Goal: Communication & Community: Connect with others

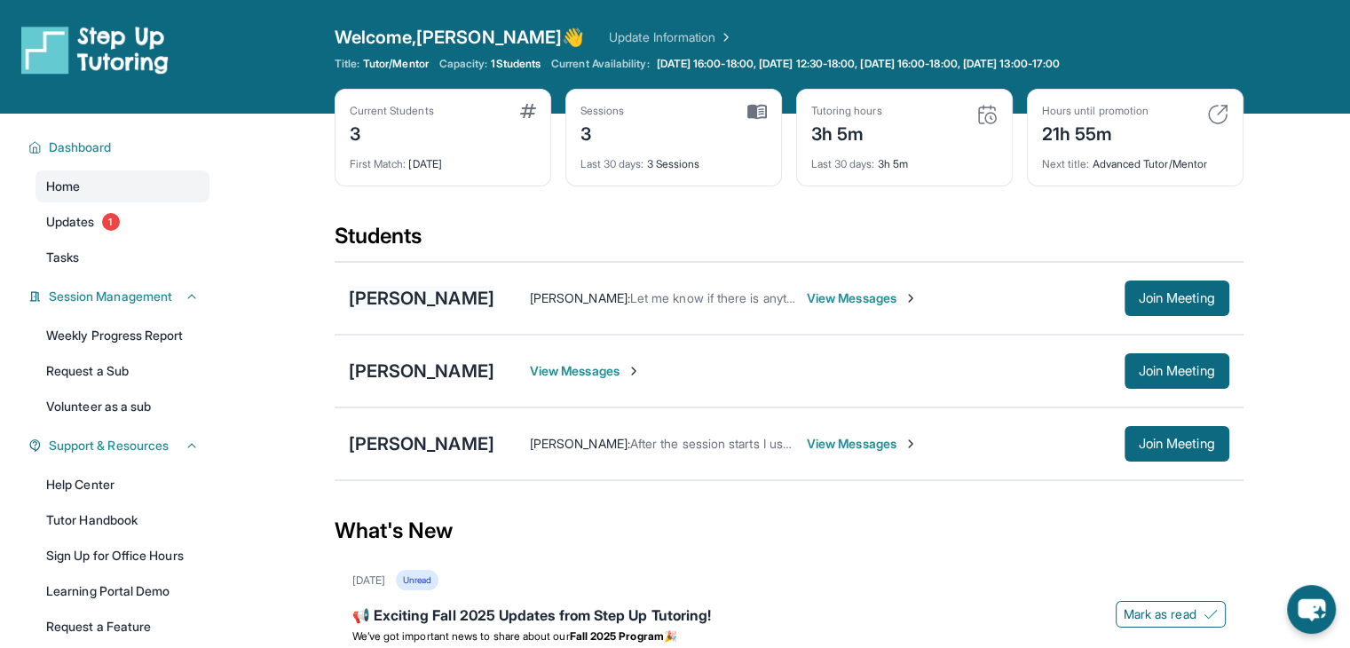
click at [451, 296] on div "[PERSON_NAME]" at bounding box center [422, 298] width 146 height 25
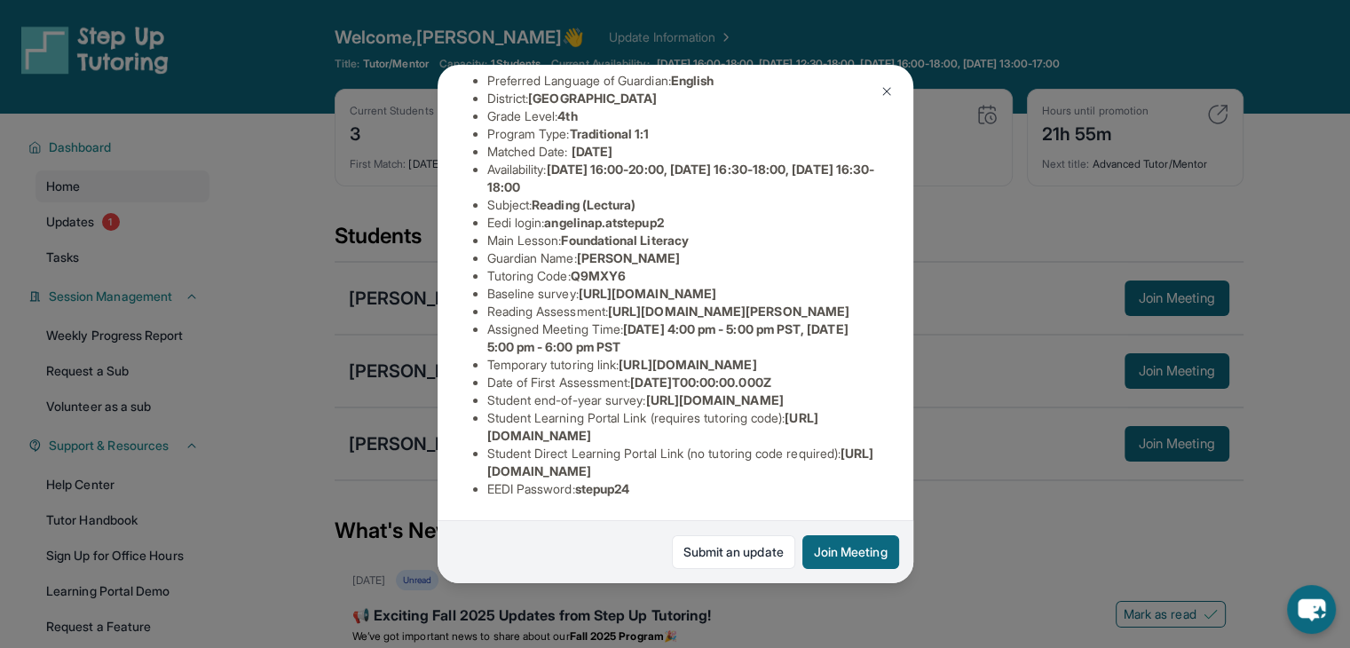
scroll to position [202, 0]
drag, startPoint x: 616, startPoint y: 331, endPoint x: 884, endPoint y: 372, distance: 271.1
click at [878, 320] on li "Reading Assessment : [URL][DOMAIN_NAME][PERSON_NAME]" at bounding box center [682, 312] width 390 height 18
click at [807, 356] on li "Assigned Meeting Time : [DATE] 4:00 pm - 5:00 pm PST, [DATE] 5:00 pm - 6:00 pm …" at bounding box center [682, 337] width 390 height 35
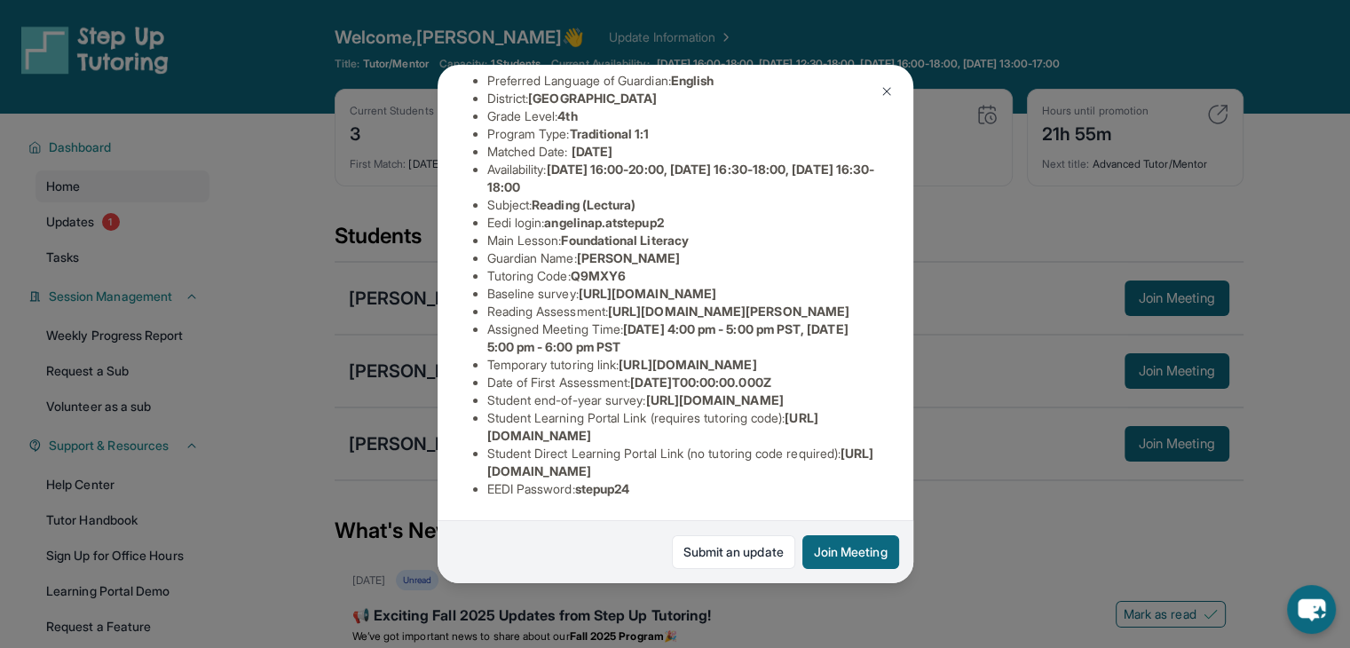
drag, startPoint x: 613, startPoint y: 303, endPoint x: 909, endPoint y: 344, distance: 298.5
click at [909, 344] on div "[PERSON_NAME] Guardian: [PERSON_NAME] Student Information [URL][DOMAIN_NAME] Pr…" at bounding box center [676, 324] width 476 height 518
click at [760, 376] on div "[PERSON_NAME] Guardian: [PERSON_NAME] Student Information [URL][DOMAIN_NAME] Pr…" at bounding box center [676, 324] width 476 height 518
click at [887, 93] on img at bounding box center [886, 91] width 14 height 14
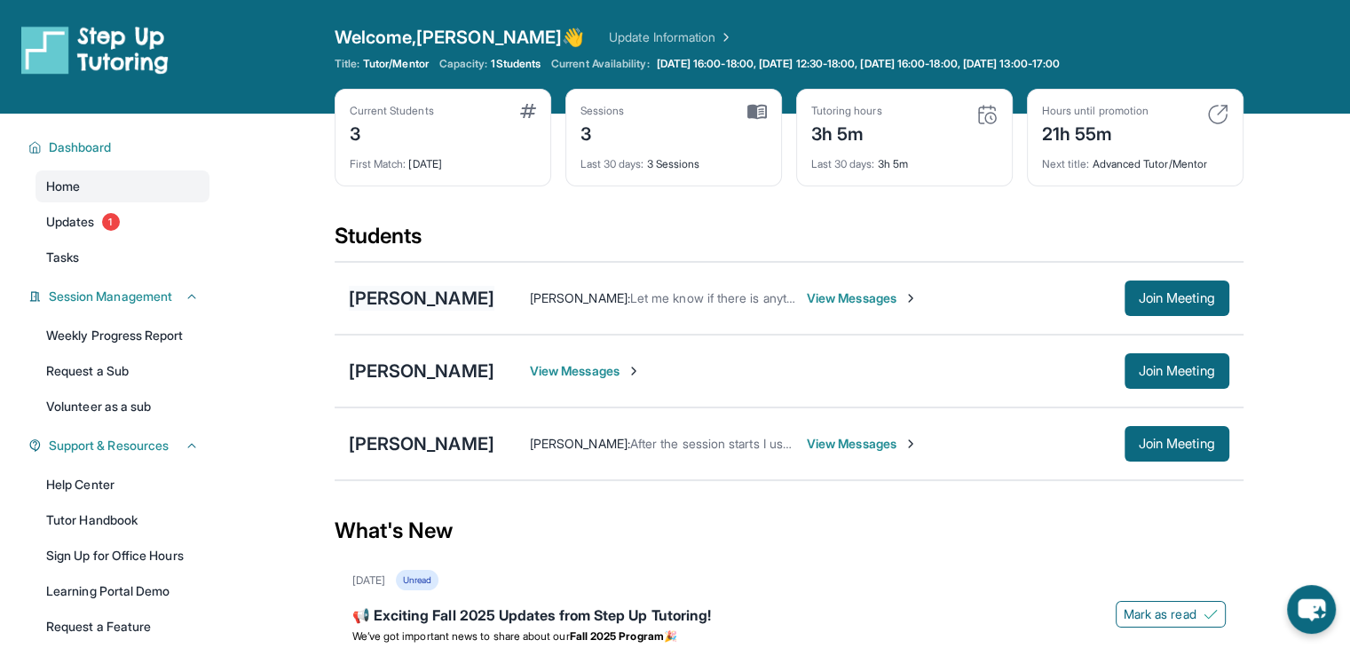
click at [465, 299] on div "[PERSON_NAME]" at bounding box center [422, 298] width 146 height 25
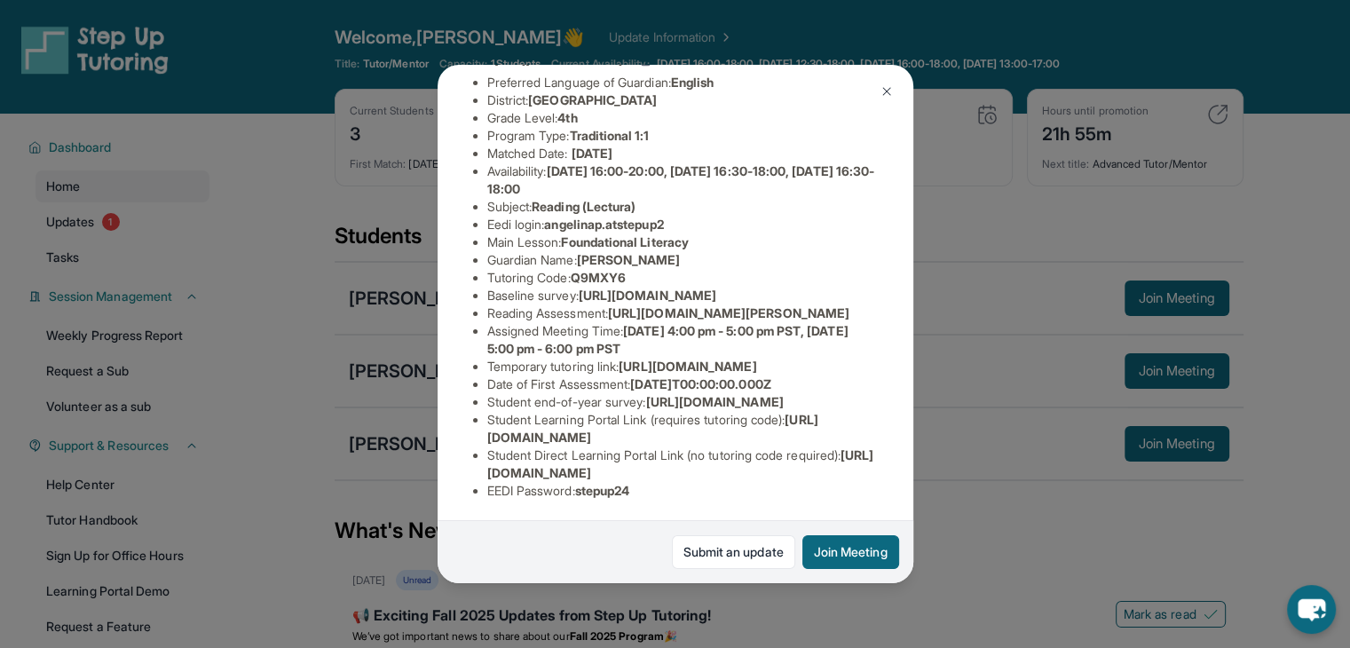
scroll to position [155, 119]
drag, startPoint x: 617, startPoint y: 377, endPoint x: 855, endPoint y: 409, distance: 240.0
click at [855, 409] on div "[PERSON_NAME] Guardian: [PERSON_NAME] Student Information [URL][DOMAIN_NAME] Pr…" at bounding box center [676, 324] width 476 height 518
copy span "[URL][DOMAIN_NAME][PERSON_NAME]"
click at [886, 92] on img at bounding box center [886, 91] width 14 height 14
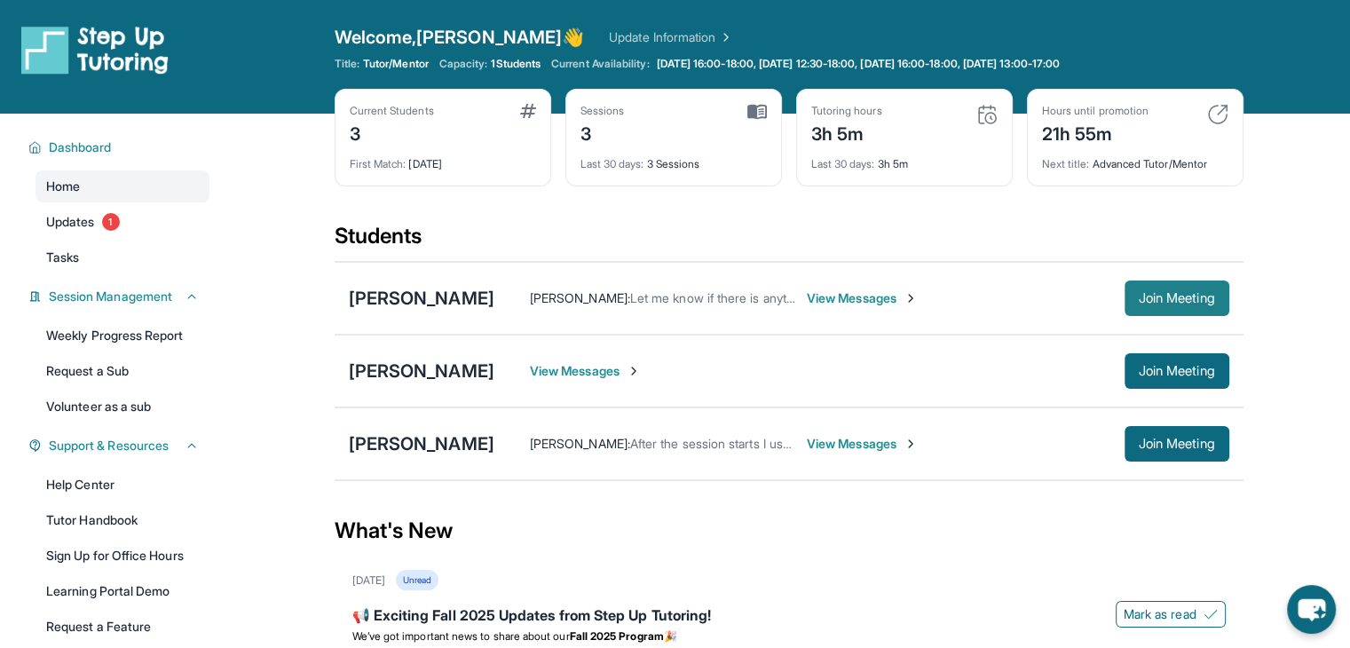
click at [1193, 296] on span "Join Meeting" at bounding box center [1177, 298] width 76 height 11
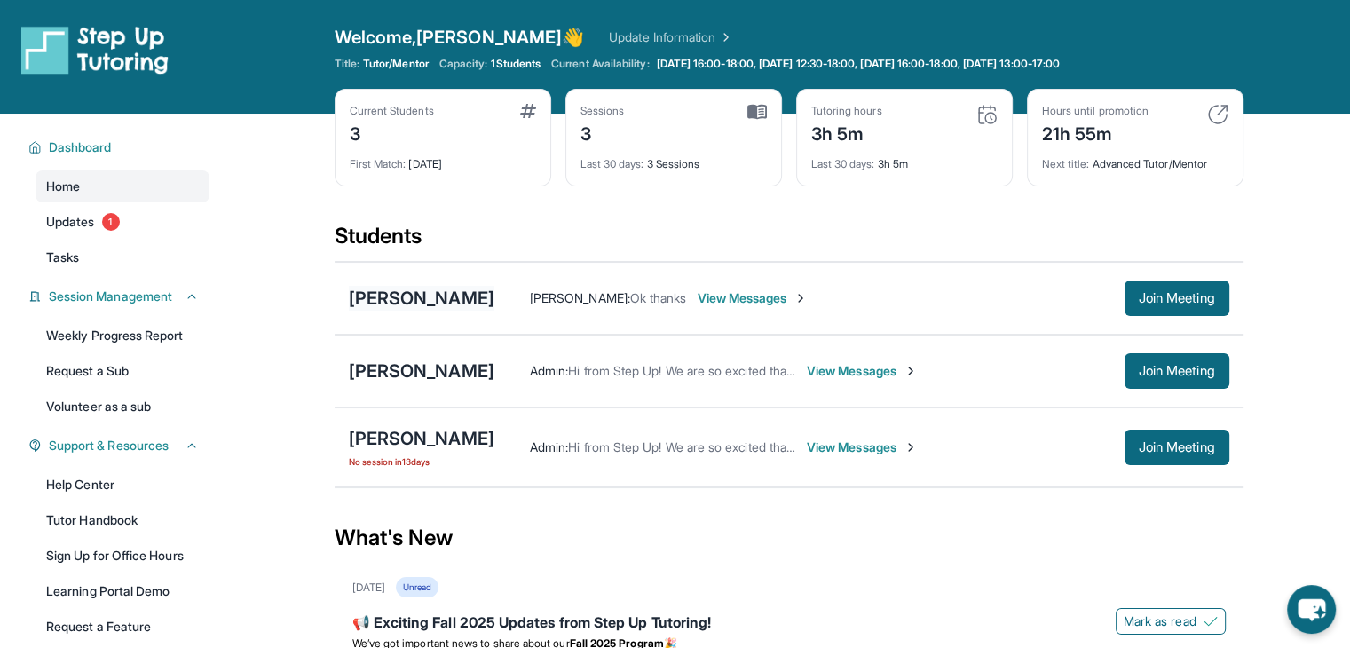
click at [438, 302] on div "[PERSON_NAME]" at bounding box center [422, 298] width 146 height 25
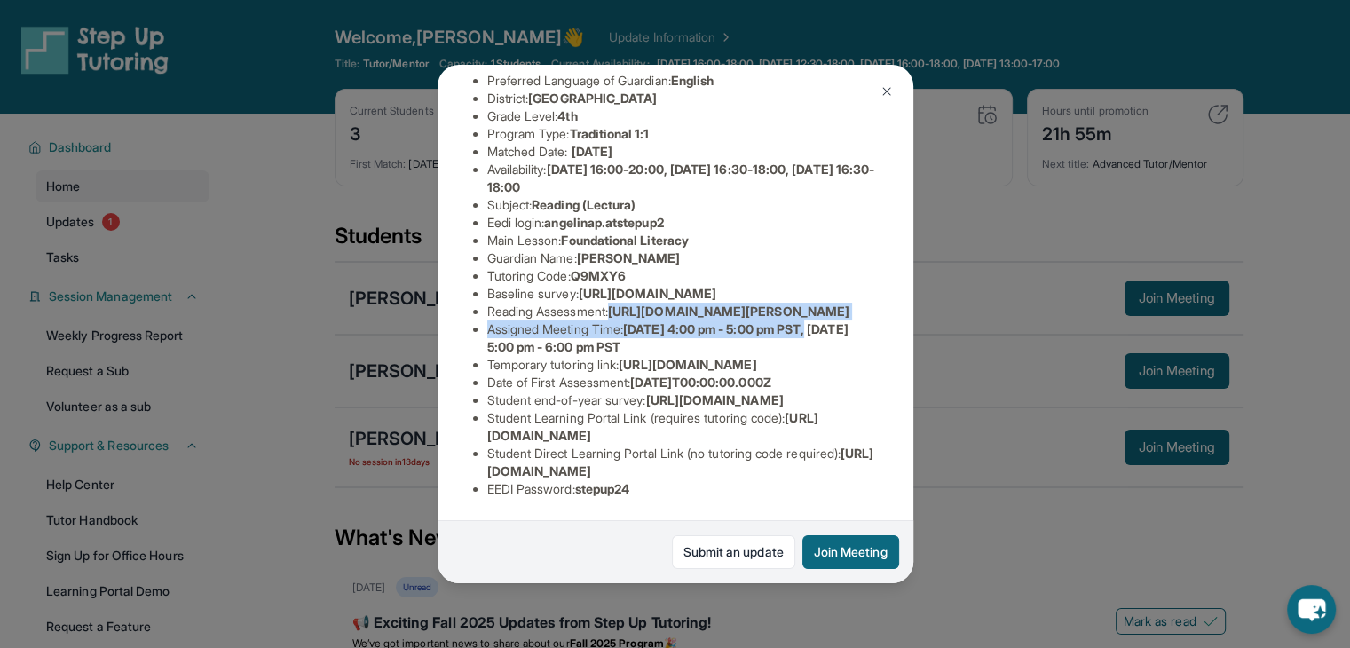
scroll to position [205, 649]
drag, startPoint x: 618, startPoint y: 328, endPoint x: 889, endPoint y: 385, distance: 277.4
click at [889, 385] on div "[PERSON_NAME] Guardian: [PERSON_NAME] Student Information [URL][DOMAIN_NAME] Pr…" at bounding box center [676, 324] width 476 height 518
click at [814, 368] on div "[PERSON_NAME] Guardian: [PERSON_NAME] Student Information [URL][DOMAIN_NAME] Pr…" at bounding box center [676, 324] width 476 height 518
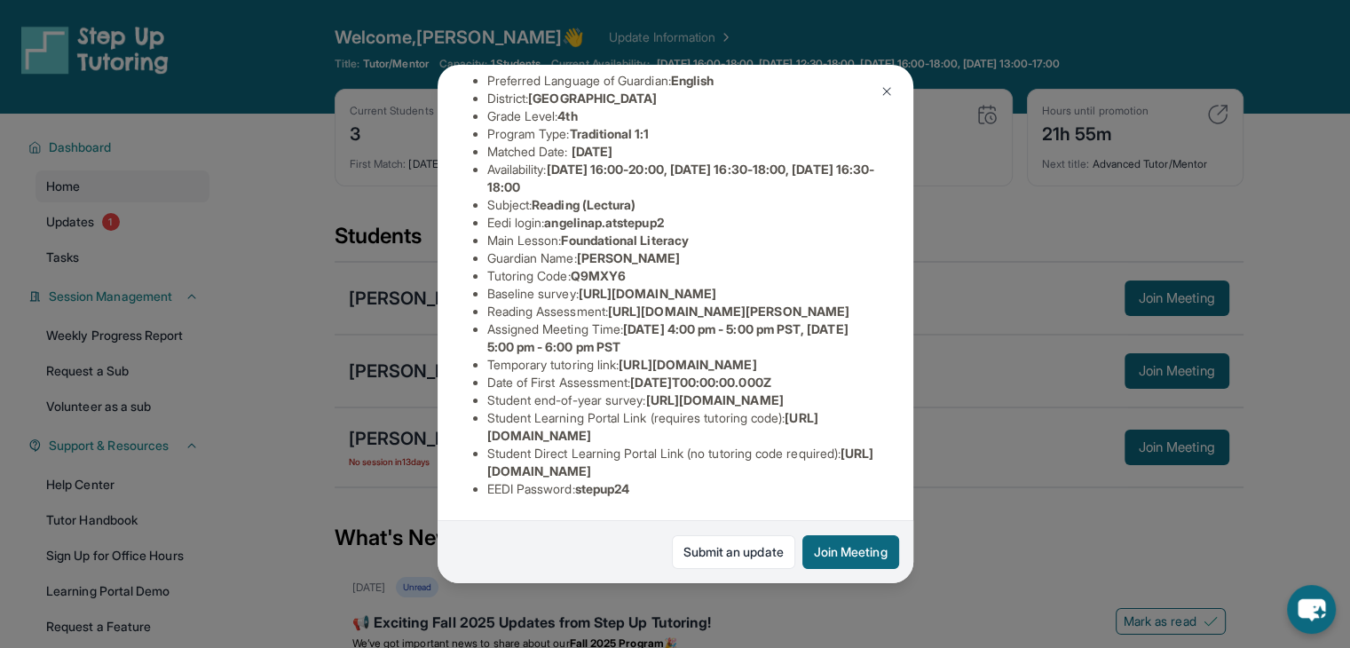
click at [886, 87] on img at bounding box center [886, 91] width 14 height 14
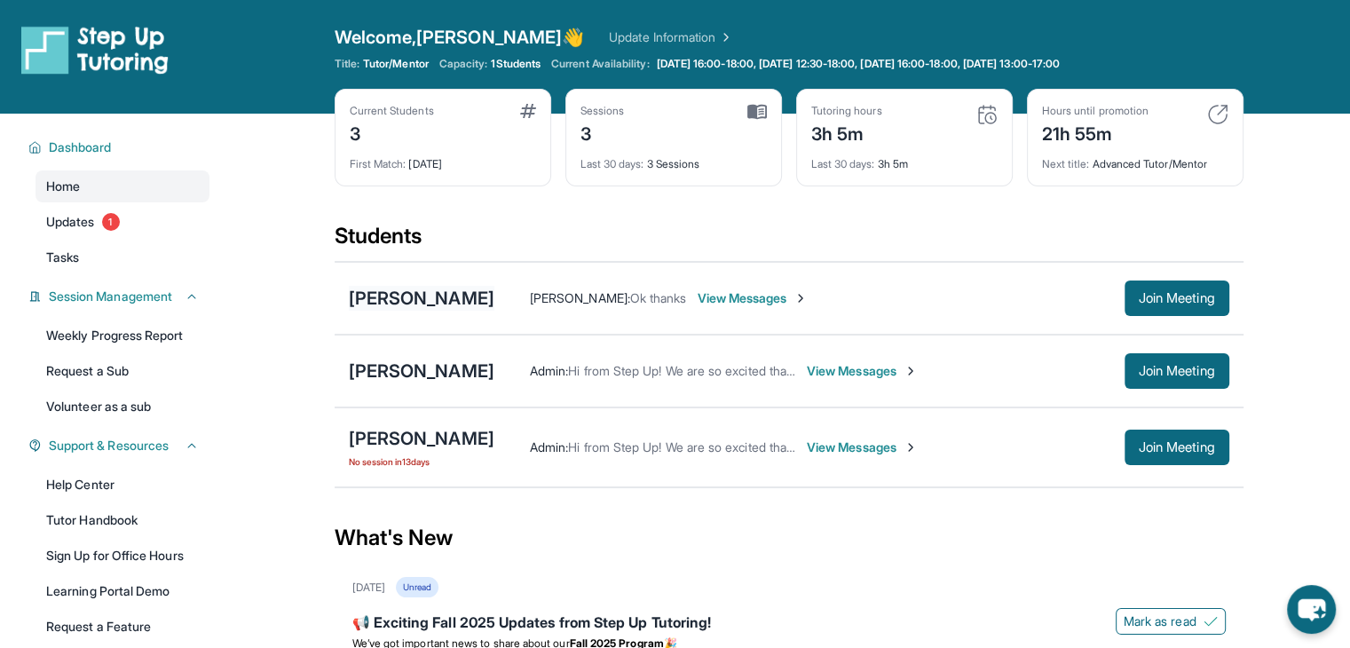
click at [414, 291] on div "[PERSON_NAME]" at bounding box center [422, 298] width 146 height 25
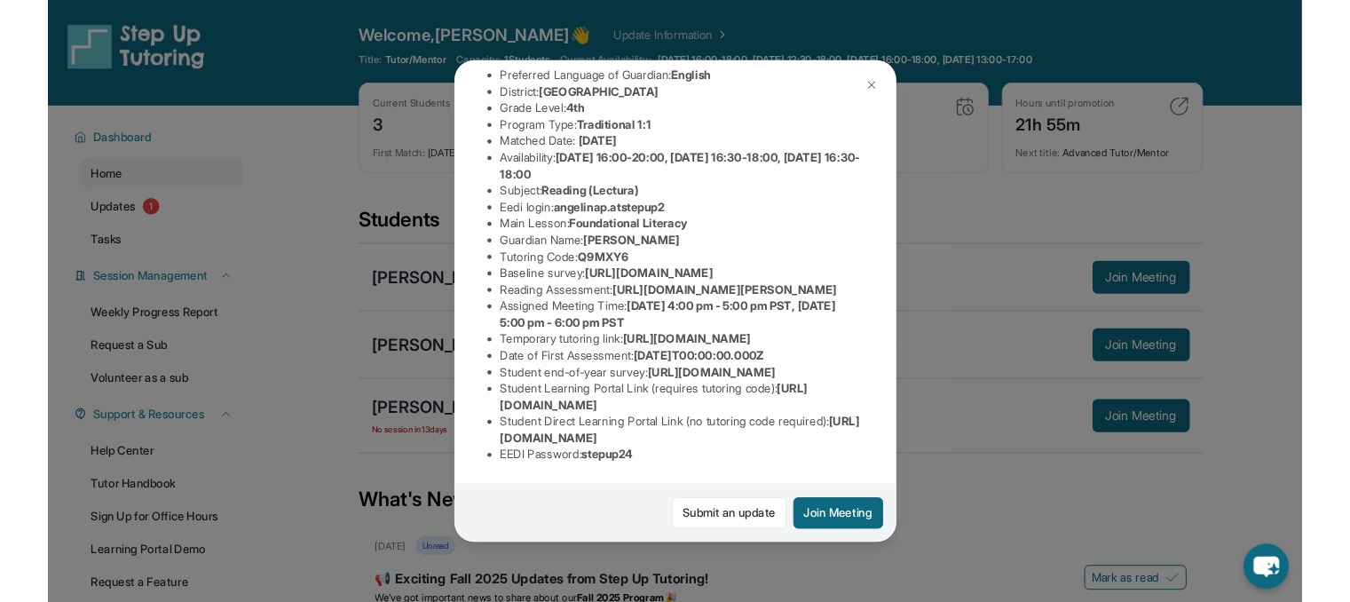
scroll to position [280, 327]
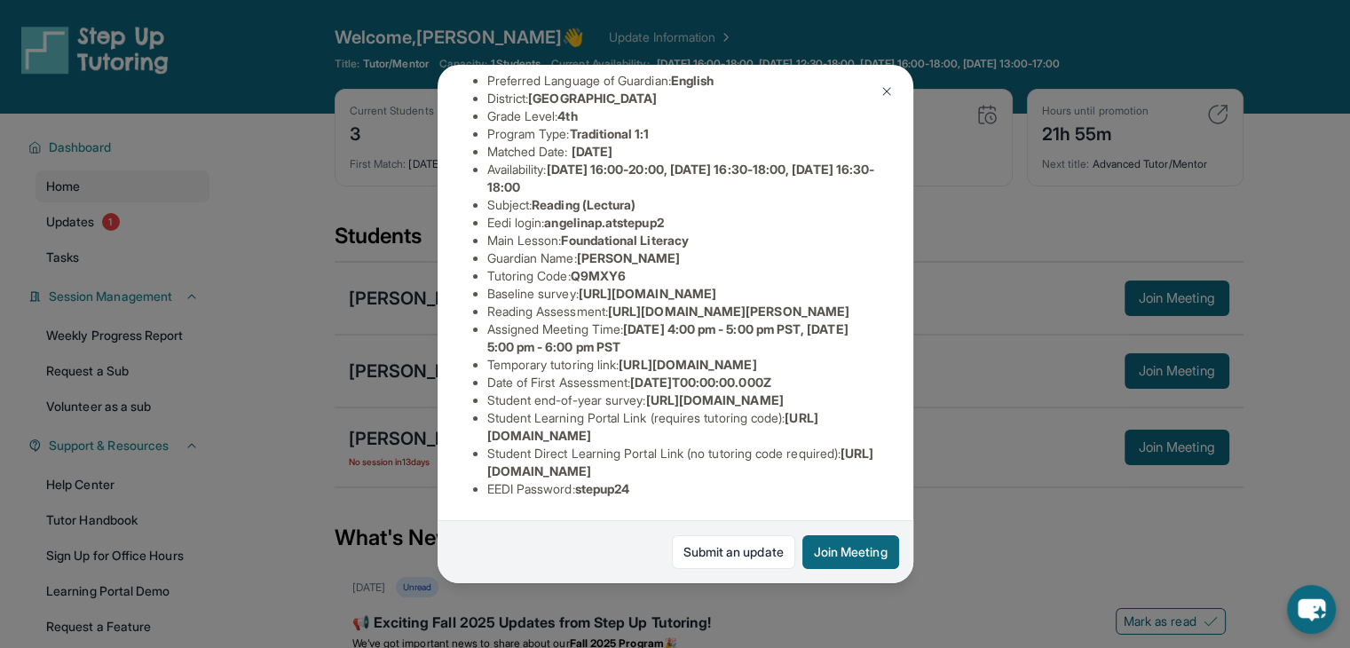
drag, startPoint x: 620, startPoint y: 253, endPoint x: 835, endPoint y: 296, distance: 218.9
click at [835, 296] on div "[PERSON_NAME] Guardian: [PERSON_NAME] Student Information [URL][DOMAIN_NAME] Pr…" at bounding box center [676, 324] width 476 height 518
copy span "[URL][DOMAIN_NAME][PERSON_NAME]"
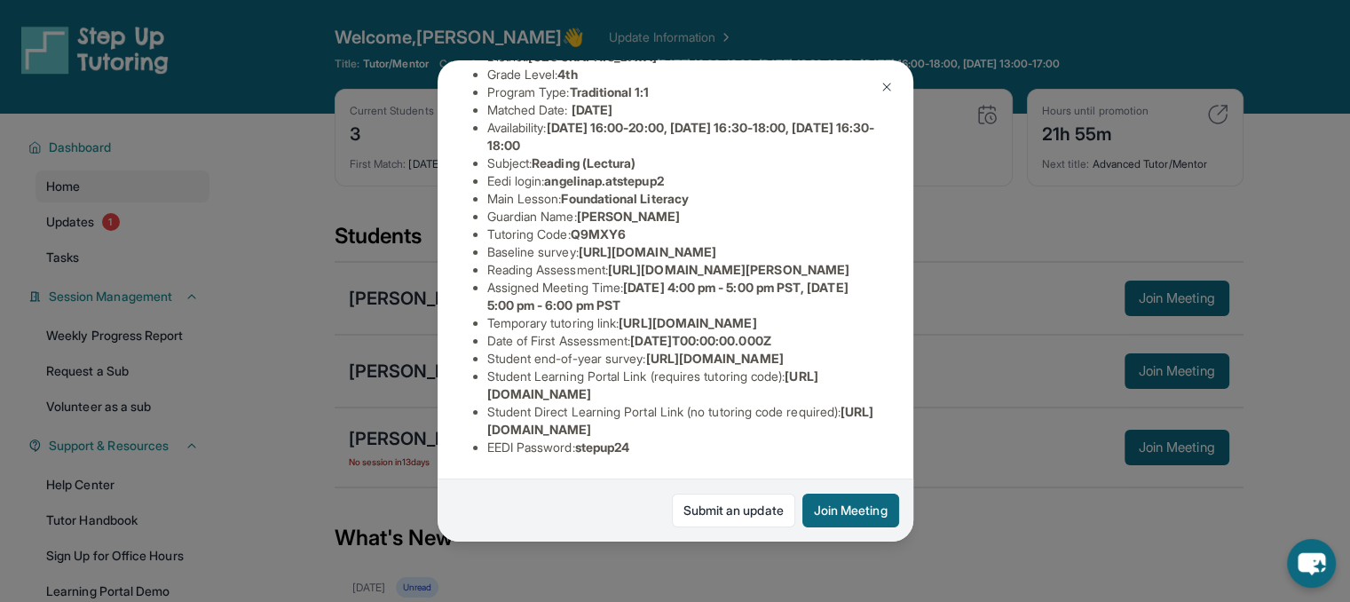
click at [891, 88] on img at bounding box center [886, 87] width 14 height 14
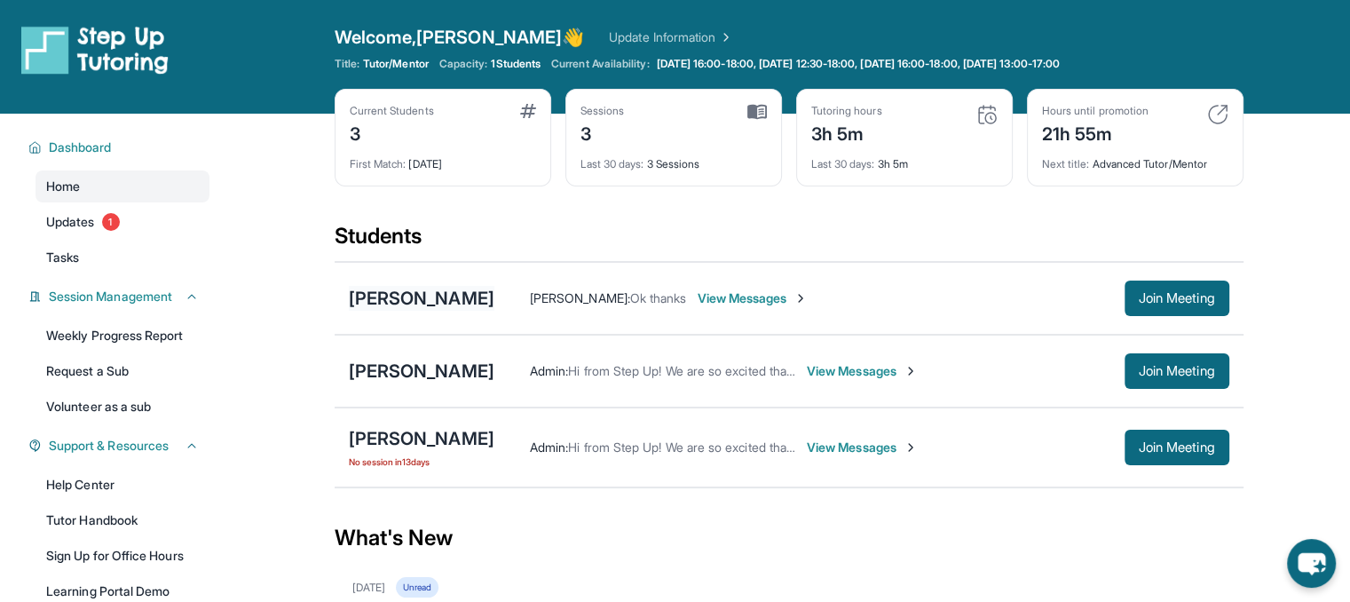
click at [434, 296] on div "[PERSON_NAME]" at bounding box center [422, 298] width 146 height 25
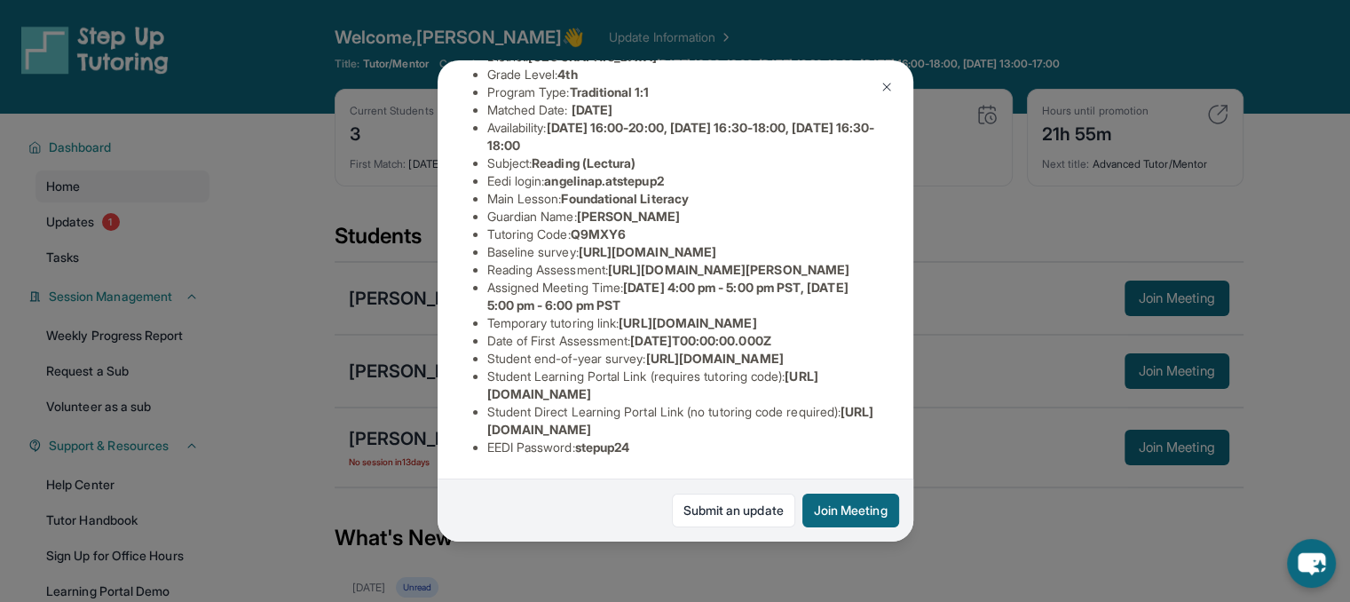
scroll to position [206, 0]
click at [884, 88] on img at bounding box center [886, 87] width 14 height 14
